Goal: Information Seeking & Learning: Compare options

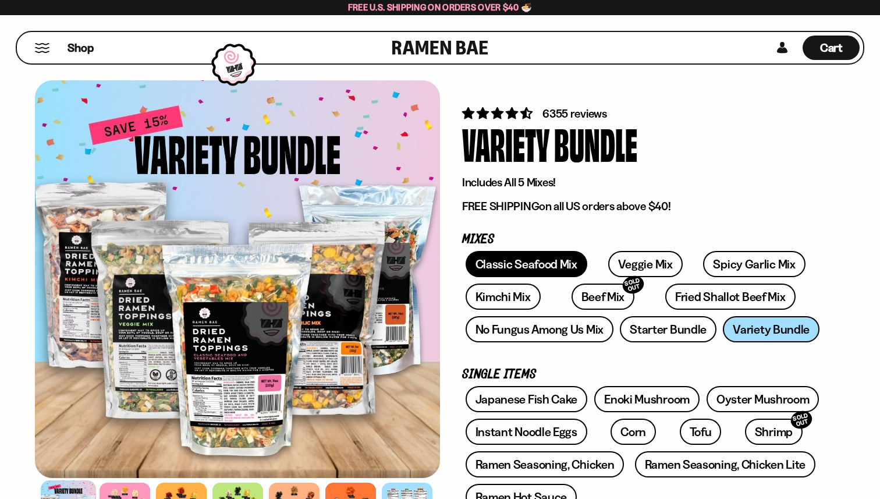
click at [551, 271] on link "Classic Seafood Mix" at bounding box center [527, 264] width 122 height 26
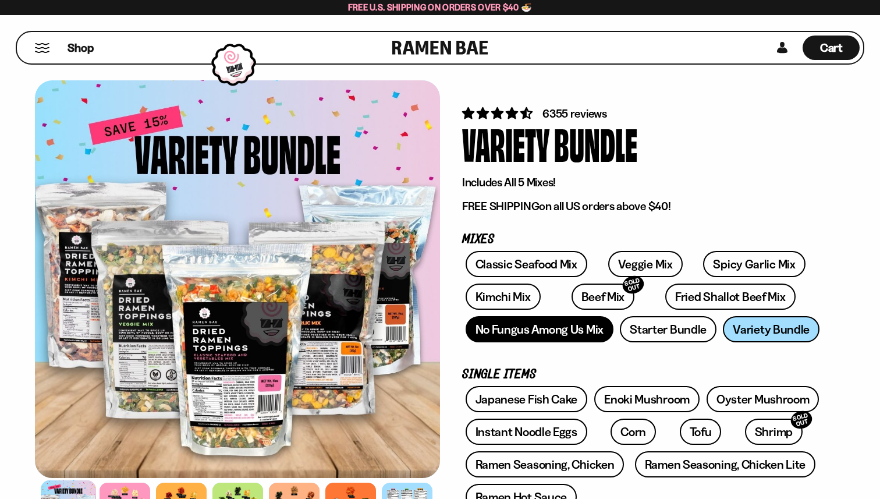
click at [570, 323] on link "No Fungus Among Us Mix" at bounding box center [540, 329] width 148 height 26
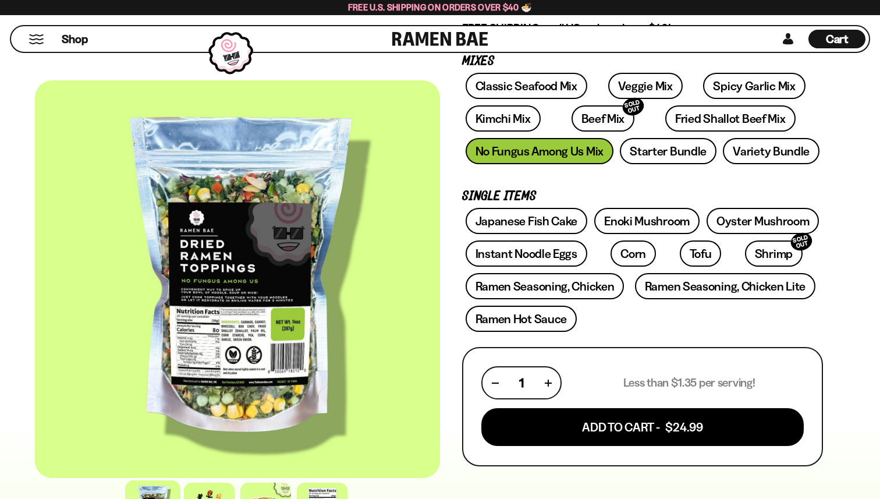
scroll to position [164, 0]
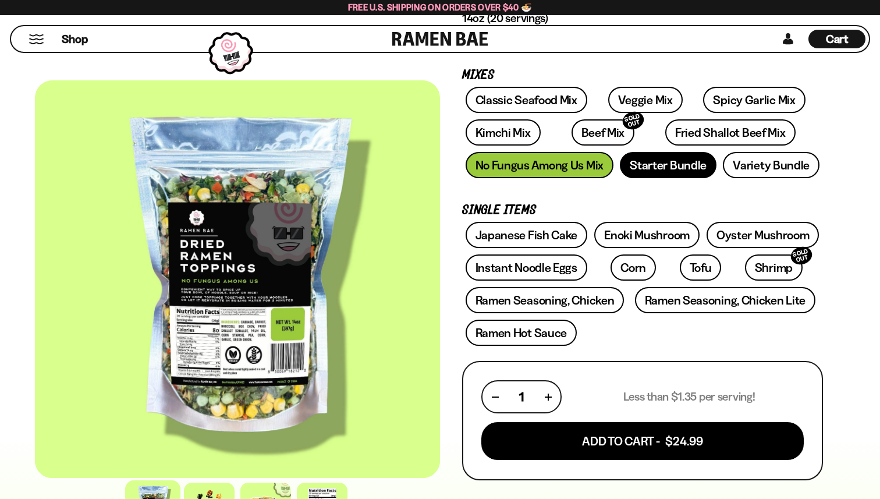
click at [700, 169] on link "Starter Bundle" at bounding box center [668, 165] width 97 height 26
